Goal: Information Seeking & Learning: Learn about a topic

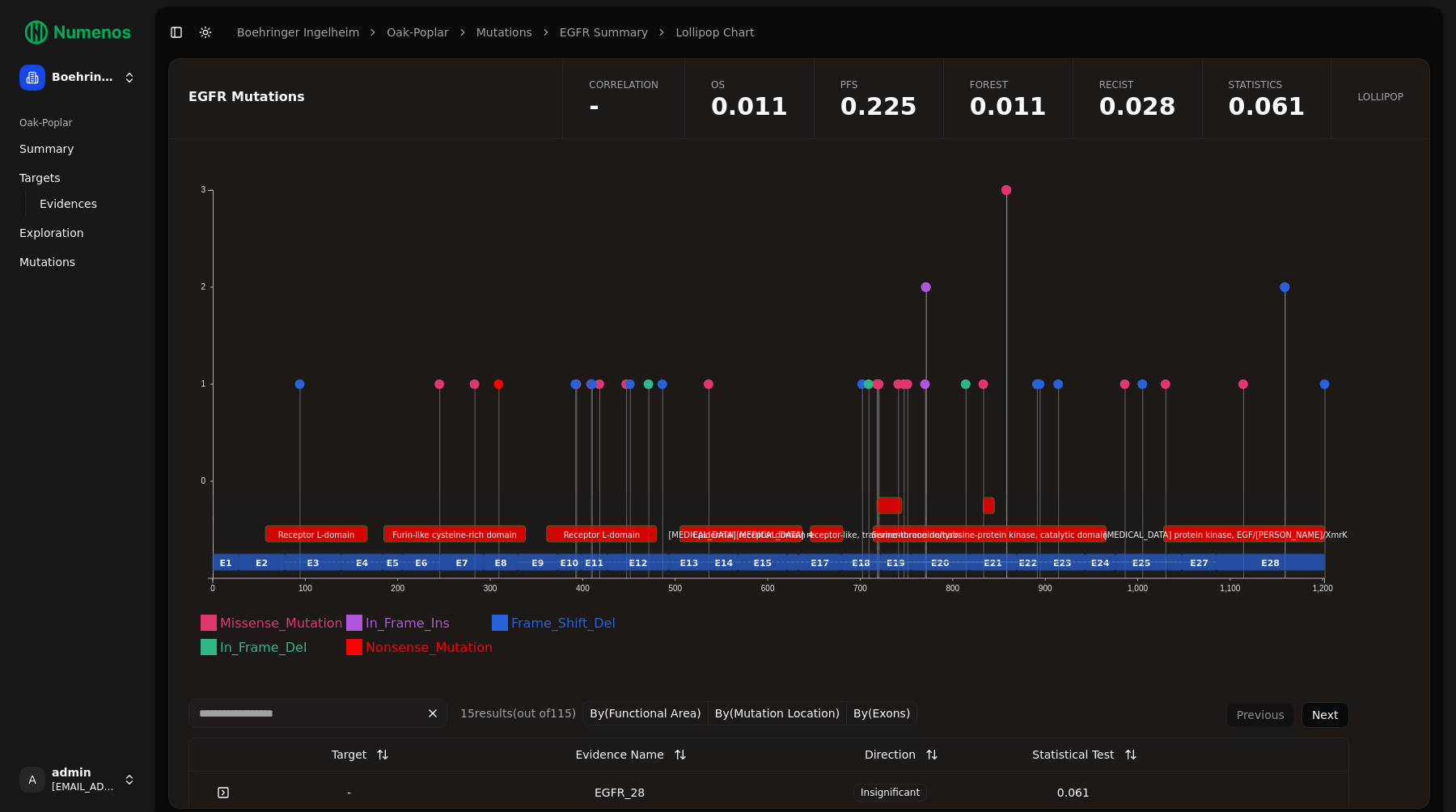
scroll to position [16, 0]
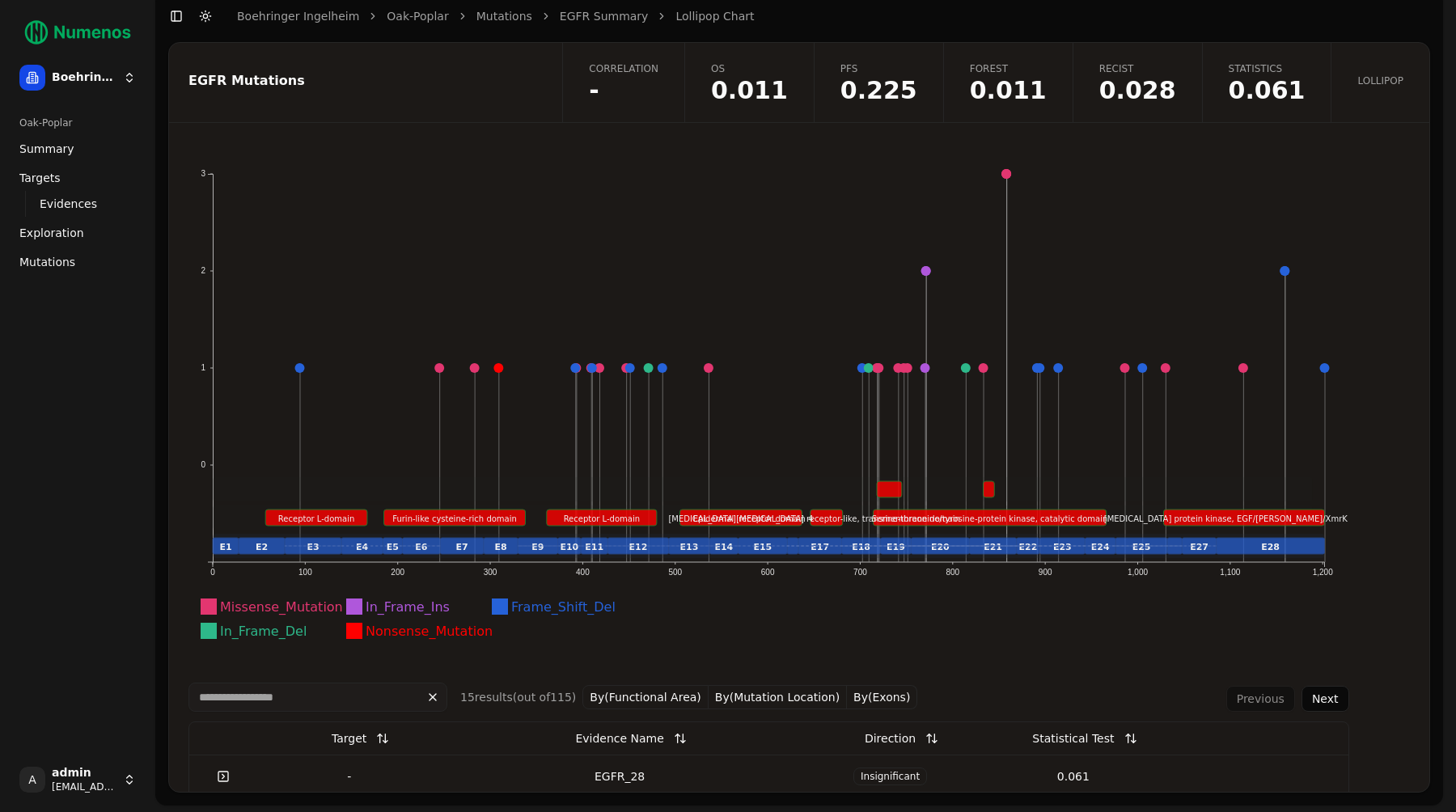
click at [526, 119] on div "EGFR Mutations" at bounding box center [363, 82] width 388 height 79
